Goal: Register for event/course

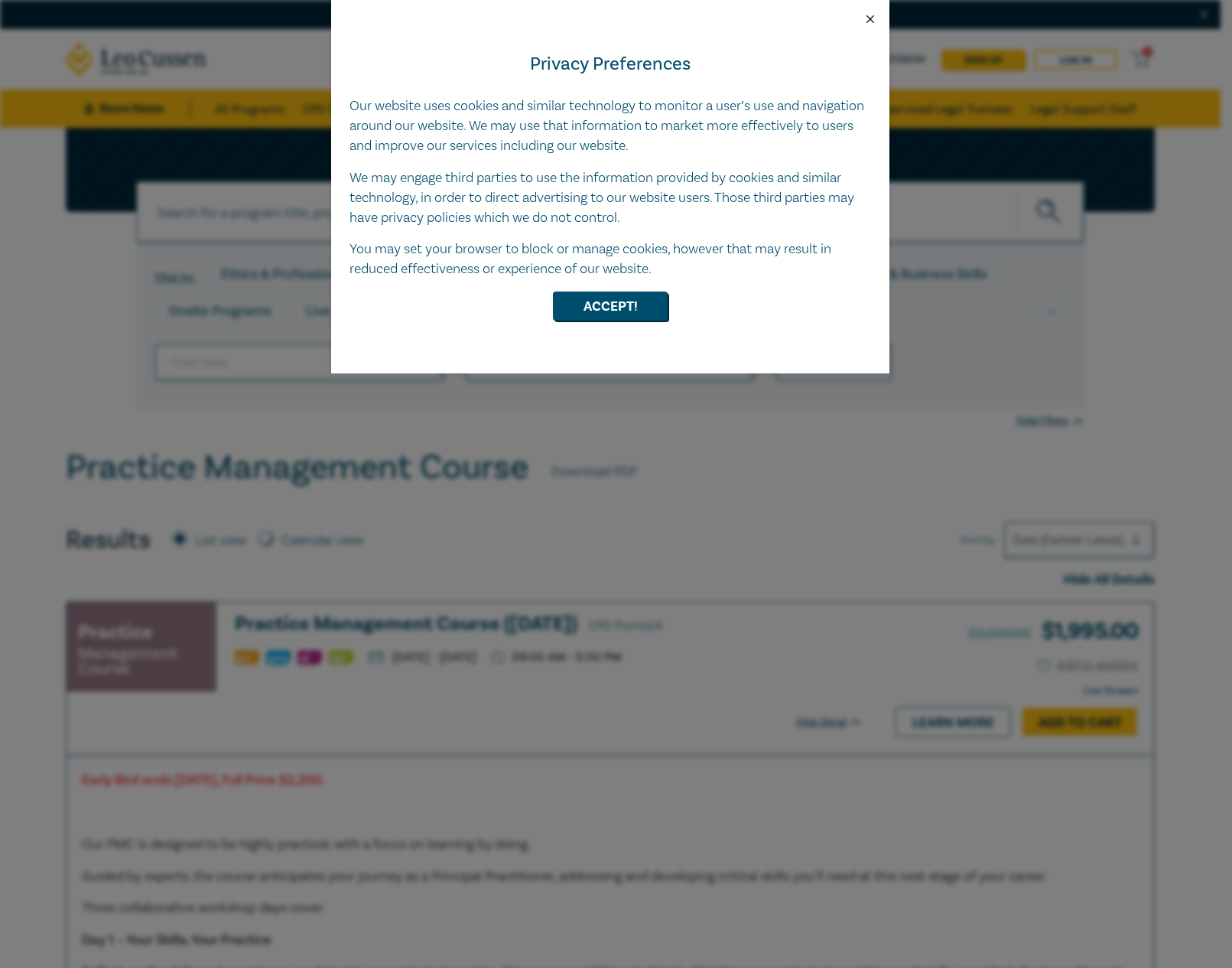
click at [869, 18] on button "Close" at bounding box center [870, 19] width 13 height 13
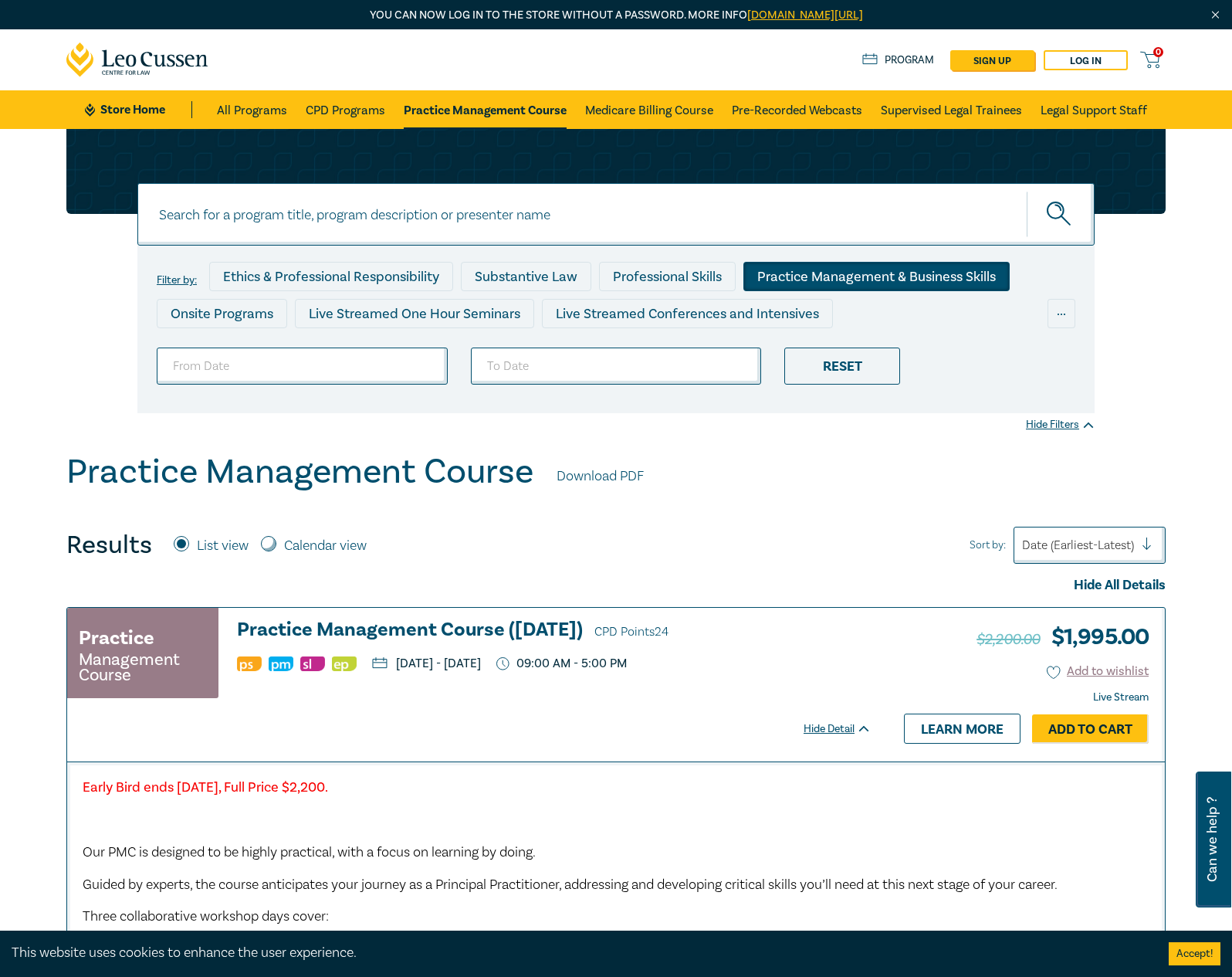
click at [788, 279] on div "Practice Management & Business Skills" at bounding box center [876, 277] width 267 height 29
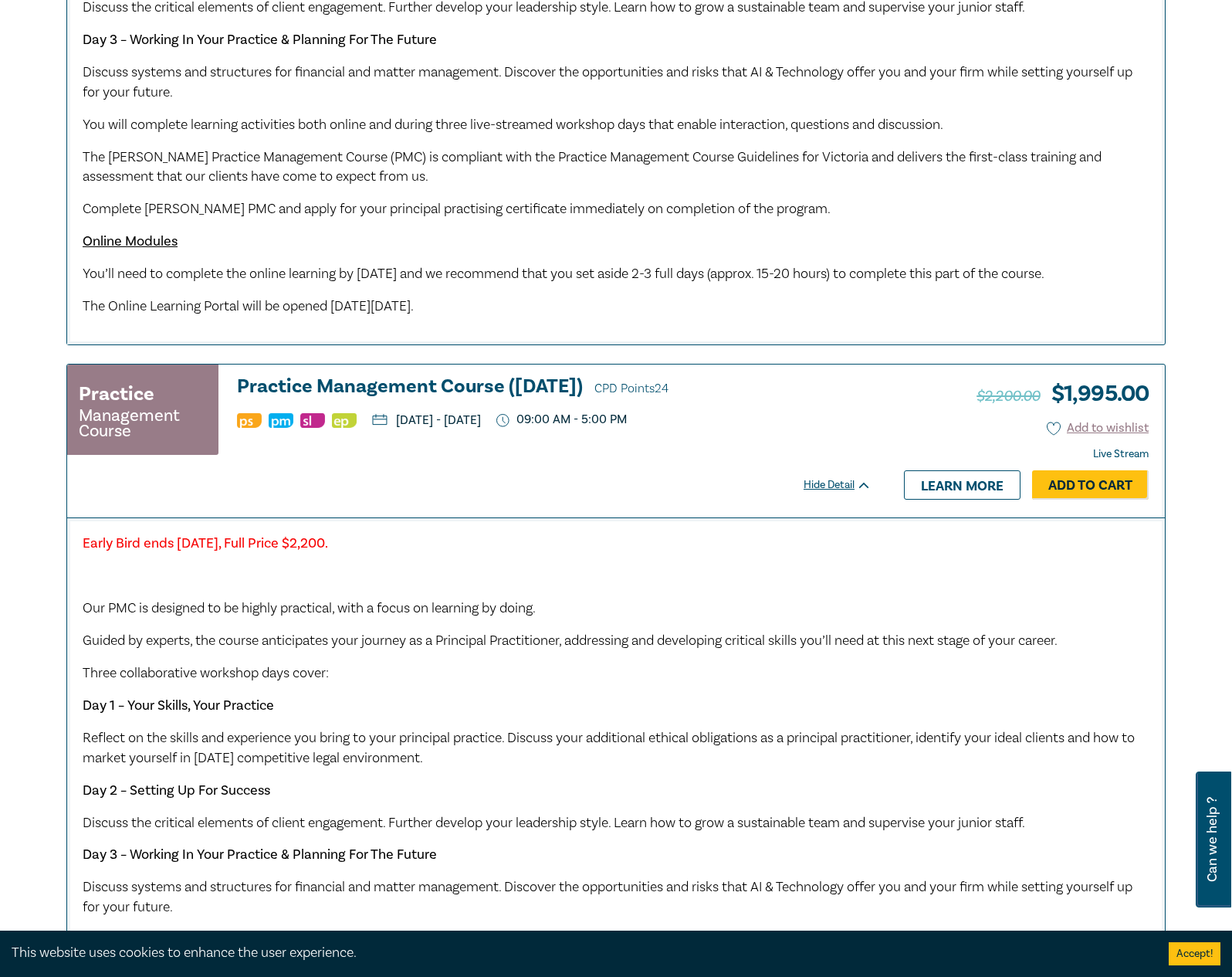
scroll to position [849, 0]
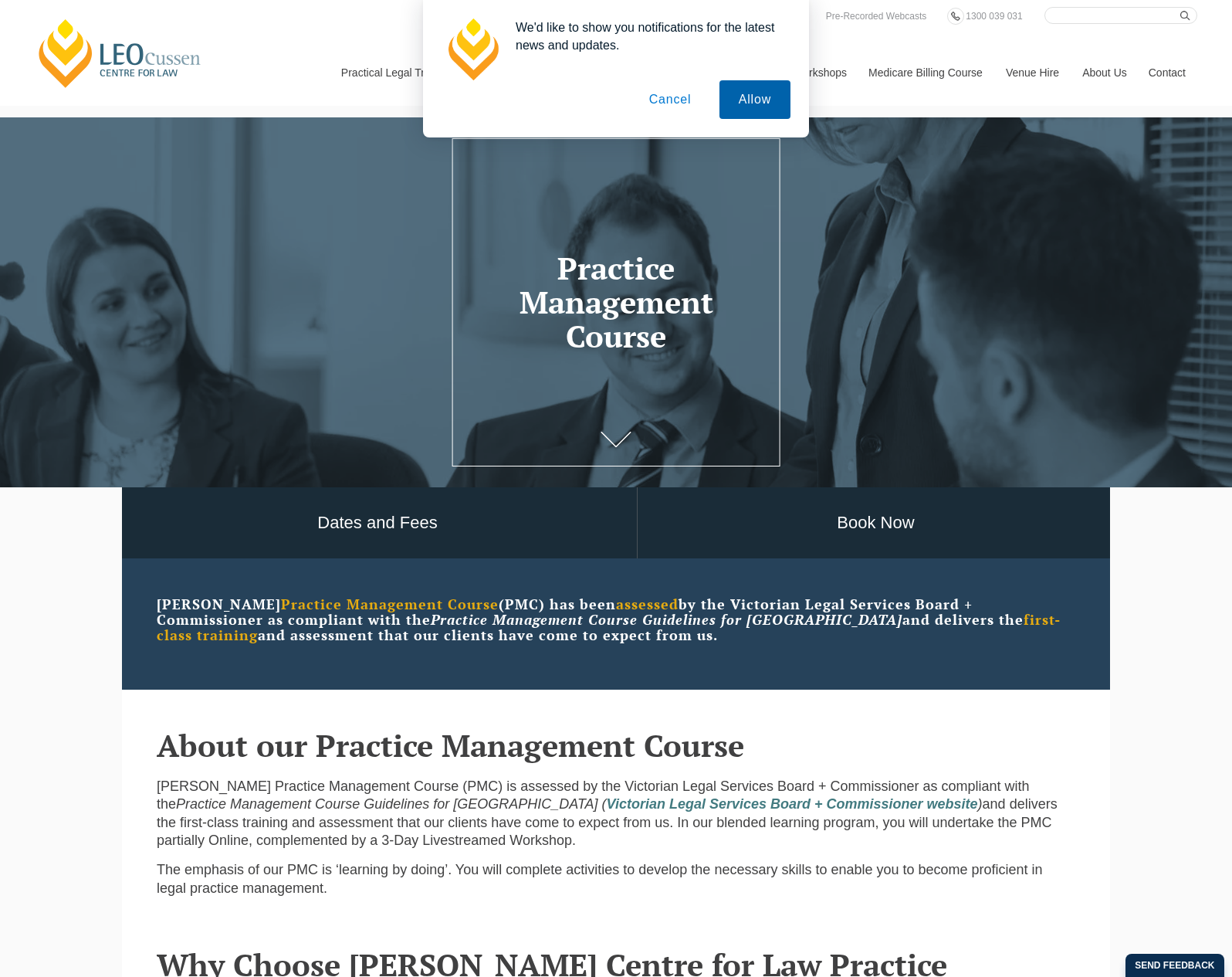
click at [743, 97] on button "Allow" at bounding box center [755, 100] width 71 height 39
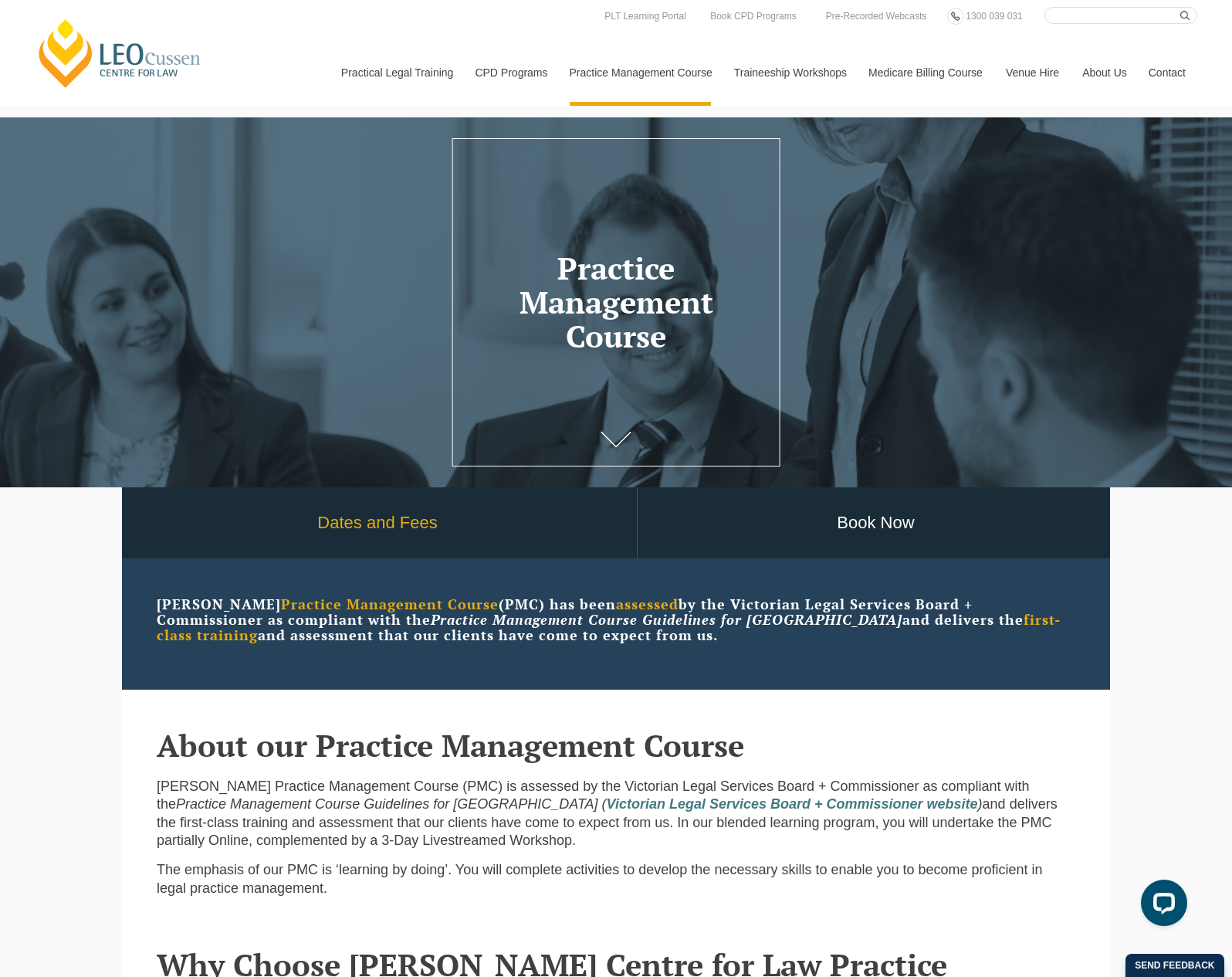
click at [405, 519] on link "Dates and Fees" at bounding box center [377, 523] width 519 height 72
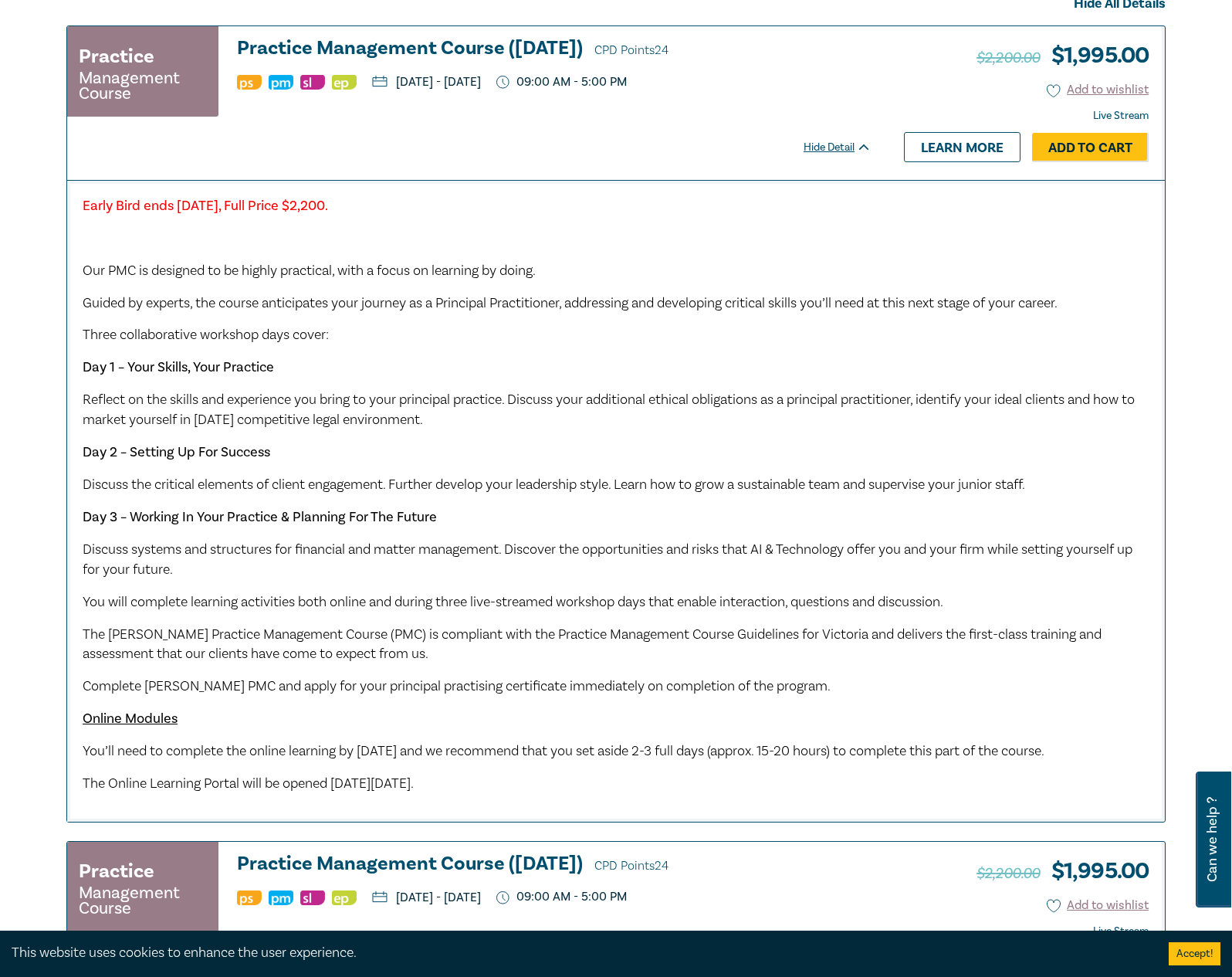
scroll to position [618, 0]
